Goal: Communication & Community: Ask a question

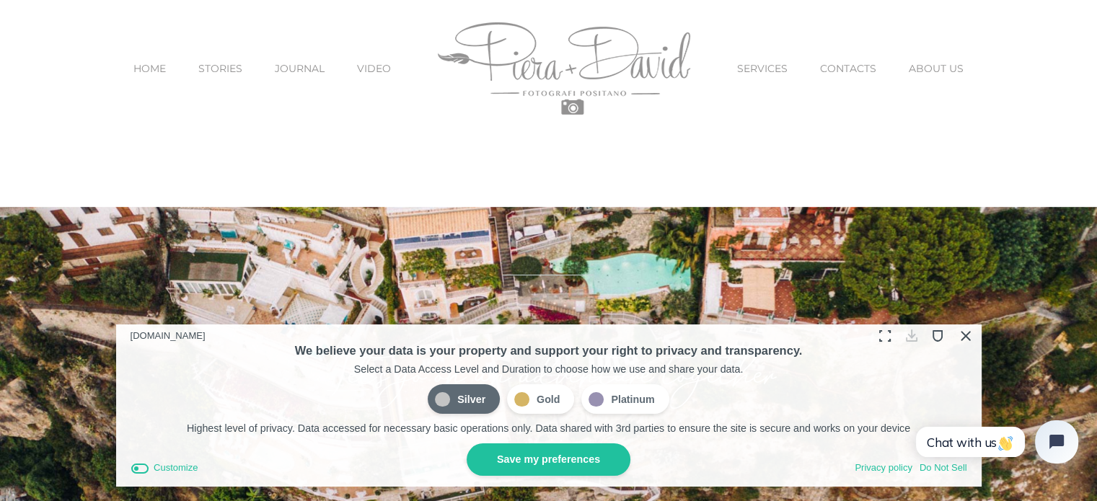
click at [960, 330] on button "Close Cookie Compliance" at bounding box center [964, 335] width 22 height 22
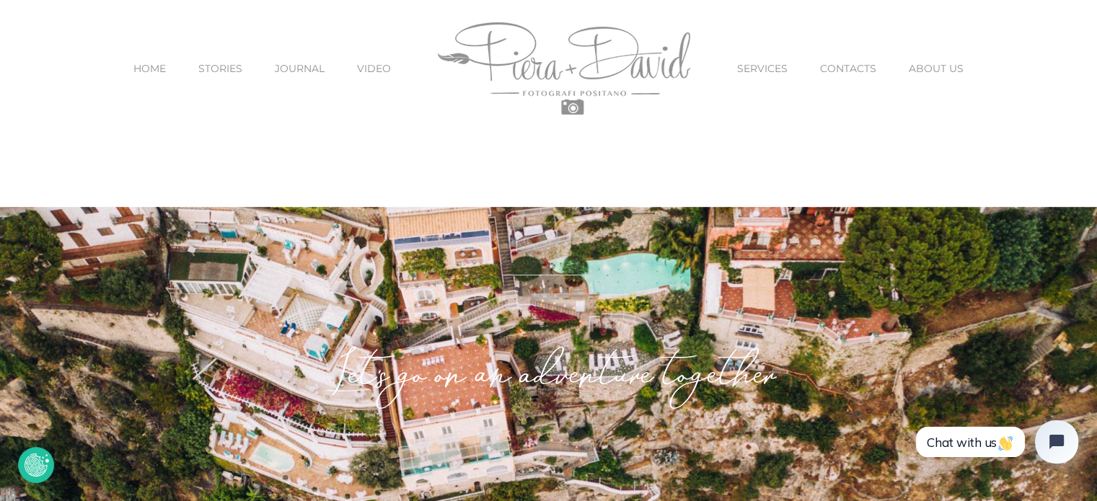
click at [850, 63] on span "CONTACTS" at bounding box center [848, 68] width 56 height 10
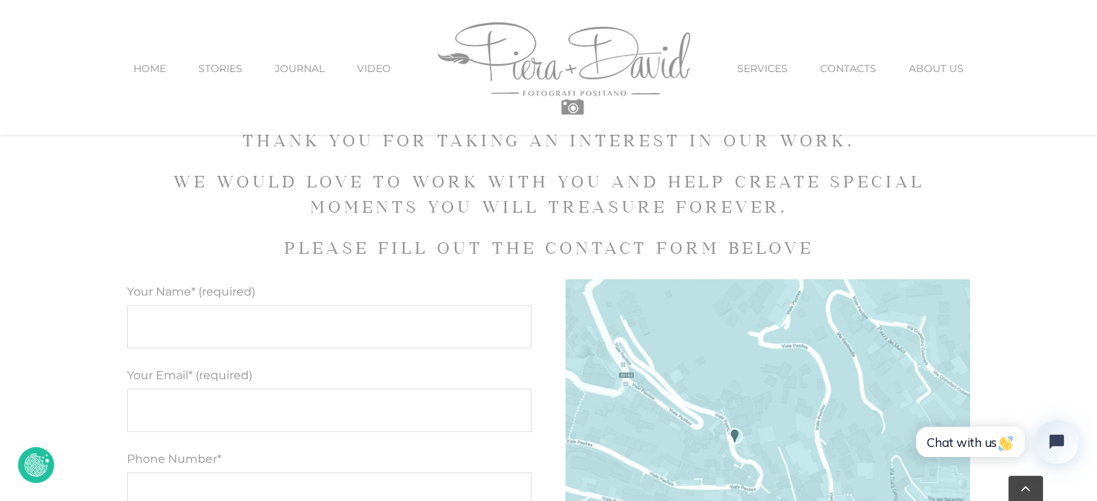
scroll to position [594, 0]
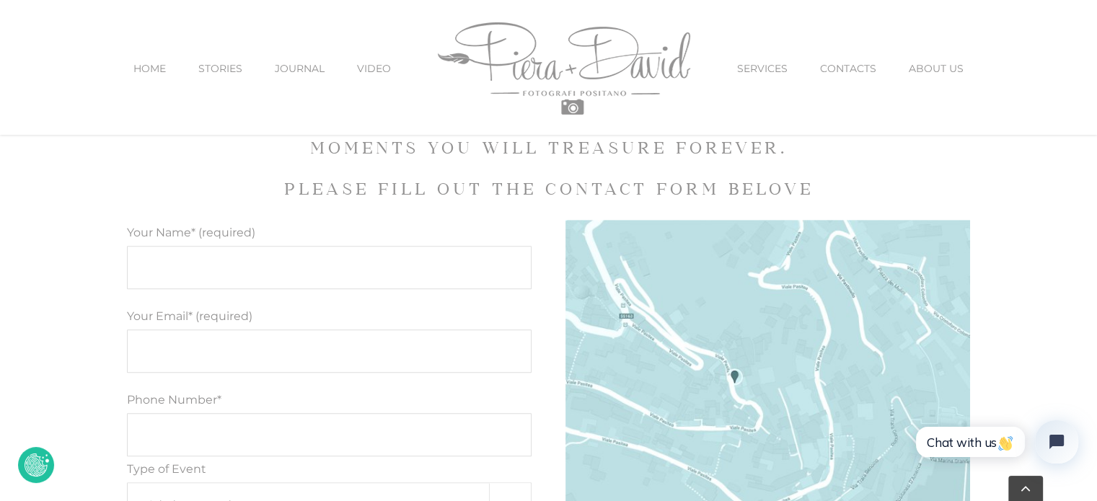
click at [394, 247] on input "Your Name* (required)" at bounding box center [329, 267] width 405 height 43
type input "Jacob"
type input "S"
type input "sokoll.jacob1@gmail.com"
type input "2487588340"
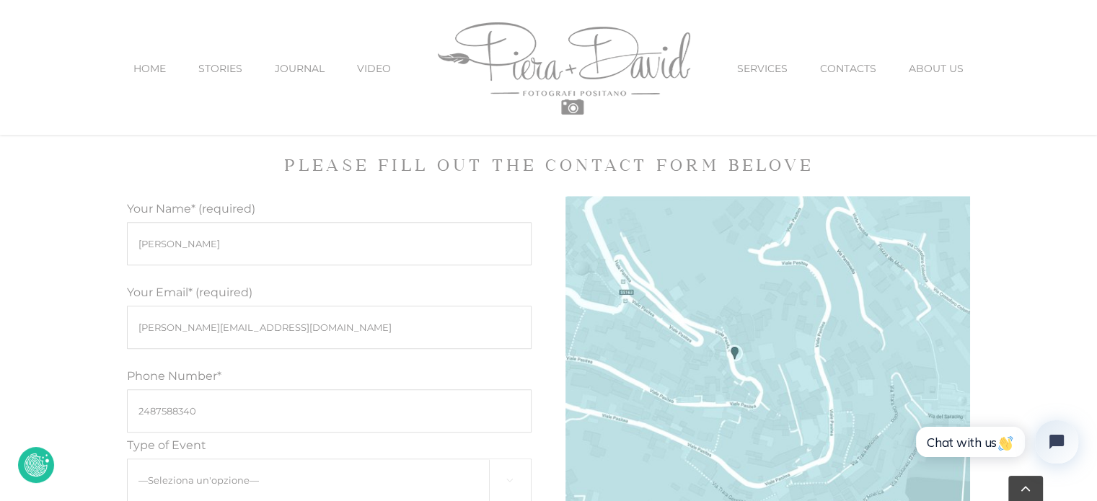
scroll to position [735, 0]
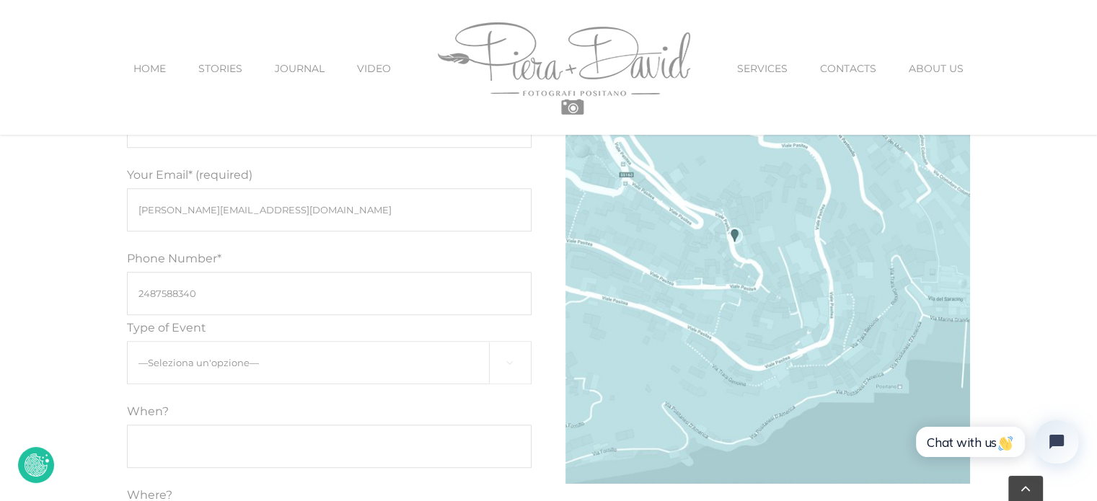
click at [368, 354] on select "—Seleziona un'opzione— Engagement Proposal Wedding Maternity Children" at bounding box center [329, 362] width 405 height 43
select select "Proposal"
click at [127, 341] on select "—Seleziona un'opzione— Engagement Proposal Wedding Maternity Children" at bounding box center [329, 362] width 405 height 43
click at [317, 429] on input "Modulo di contatto" at bounding box center [329, 446] width 405 height 43
type input "October 28th, 2025"
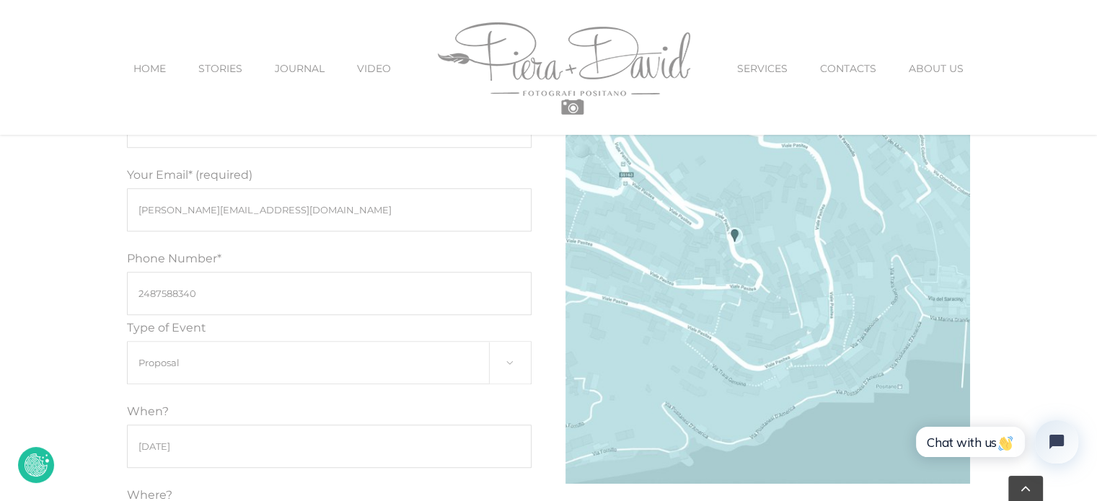
scroll to position [1014, 0]
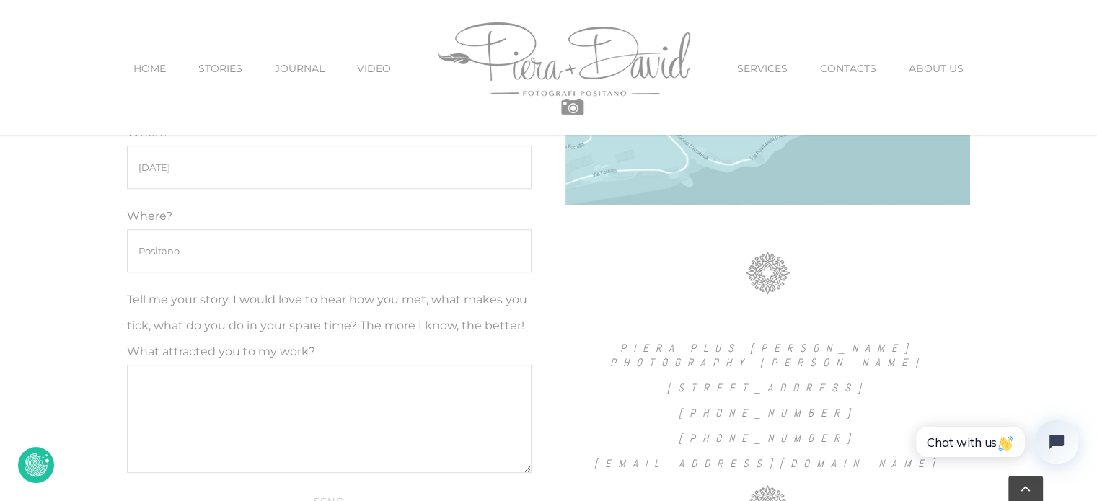
type input "Positano"
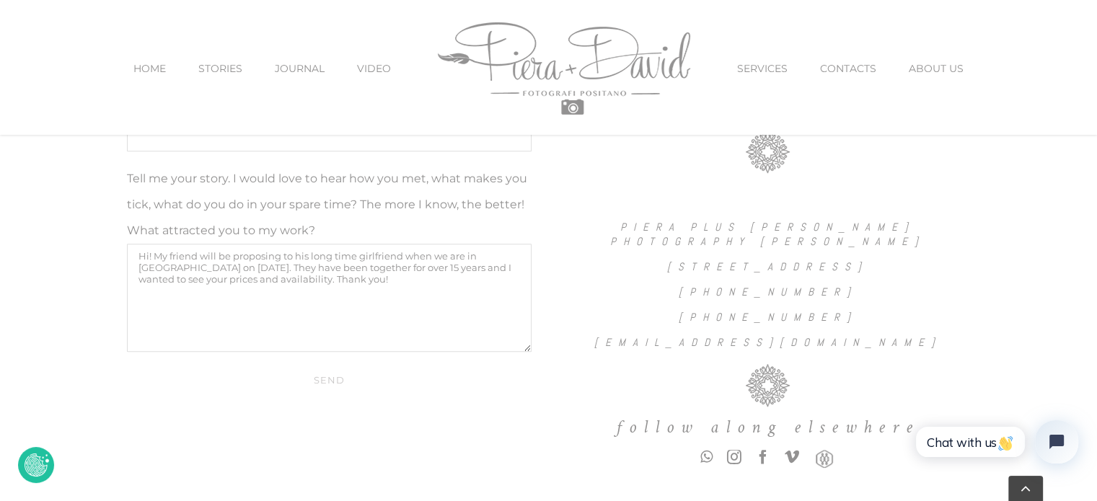
scroll to position [1148, 0]
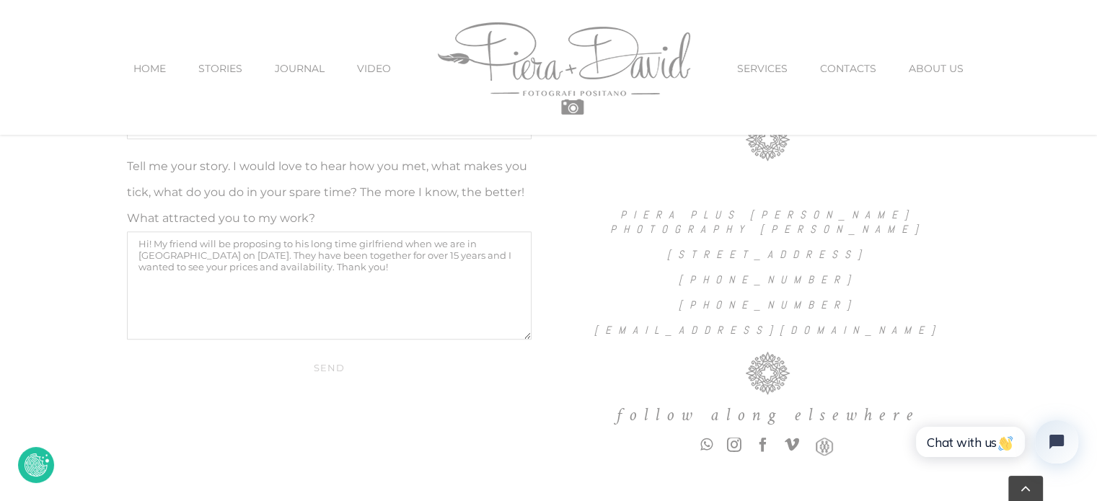
type textarea "Hi! My friend will be proposing to his long time girlfriend when we are in Posi…"
click at [330, 366] on input "Send" at bounding box center [329, 367] width 405 height 27
